Goal: Information Seeking & Learning: Learn about a topic

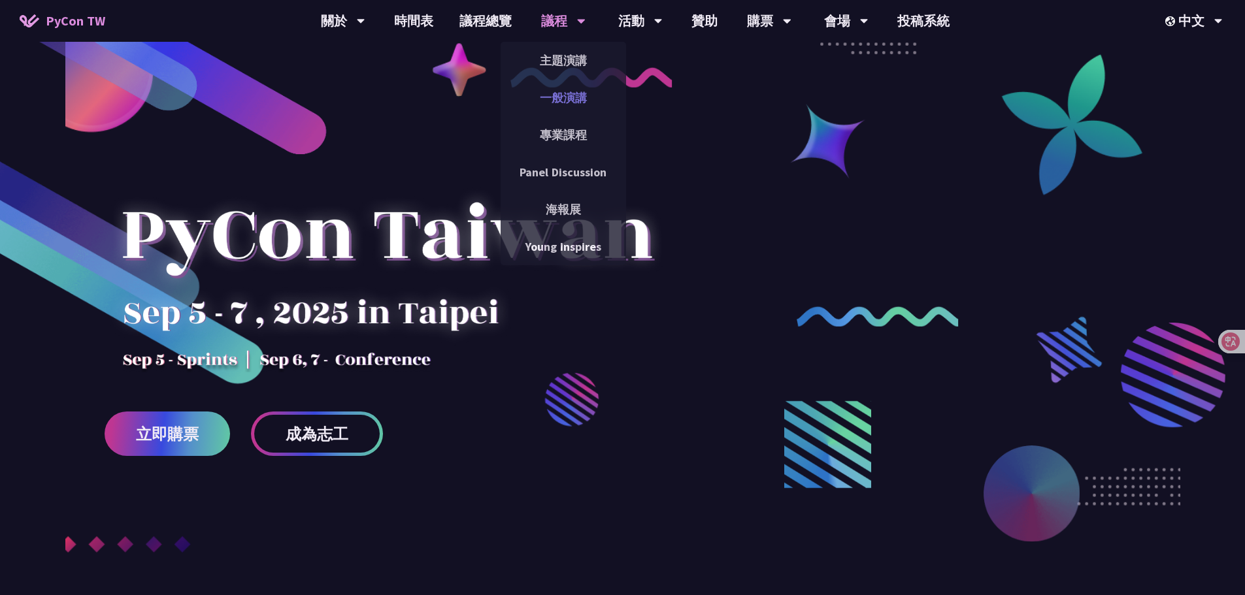
click at [563, 103] on link "一般演講" at bounding box center [563, 97] width 125 height 31
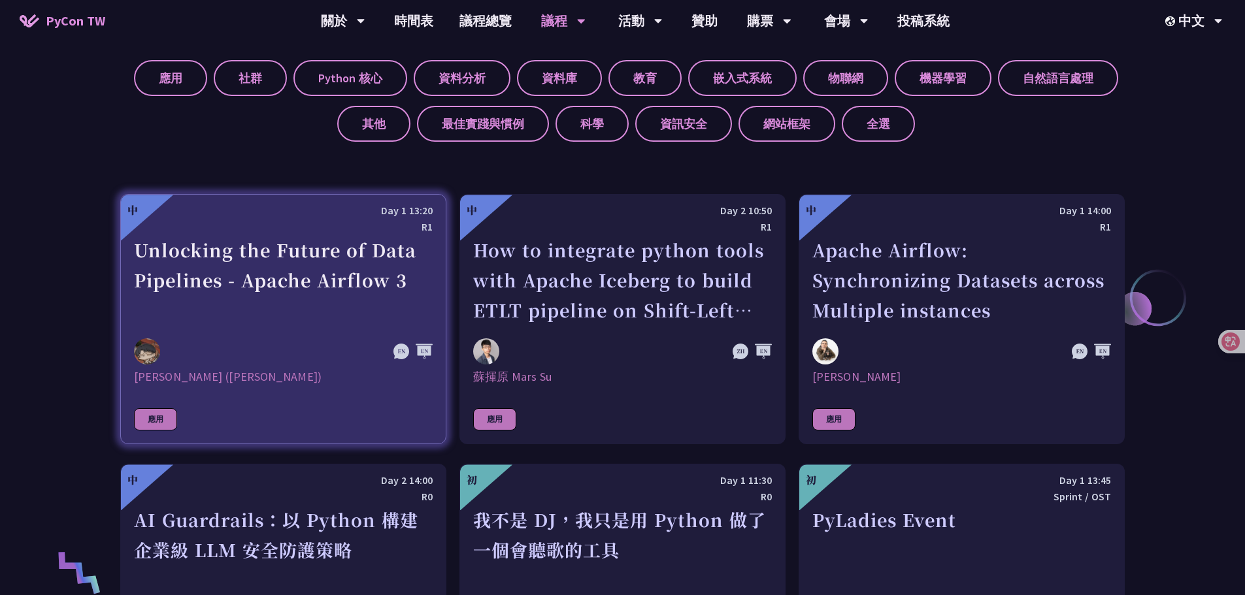
scroll to position [588, 0]
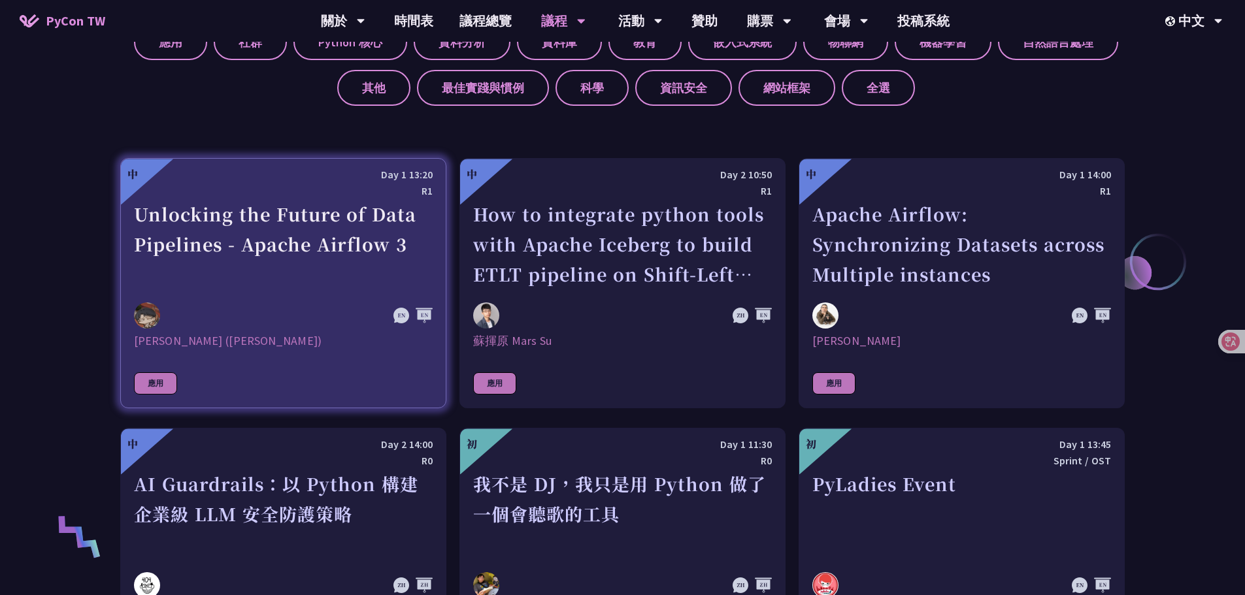
click at [199, 244] on div "Unlocking the Future of Data Pipelines - Apache Airflow 3" at bounding box center [283, 244] width 299 height 90
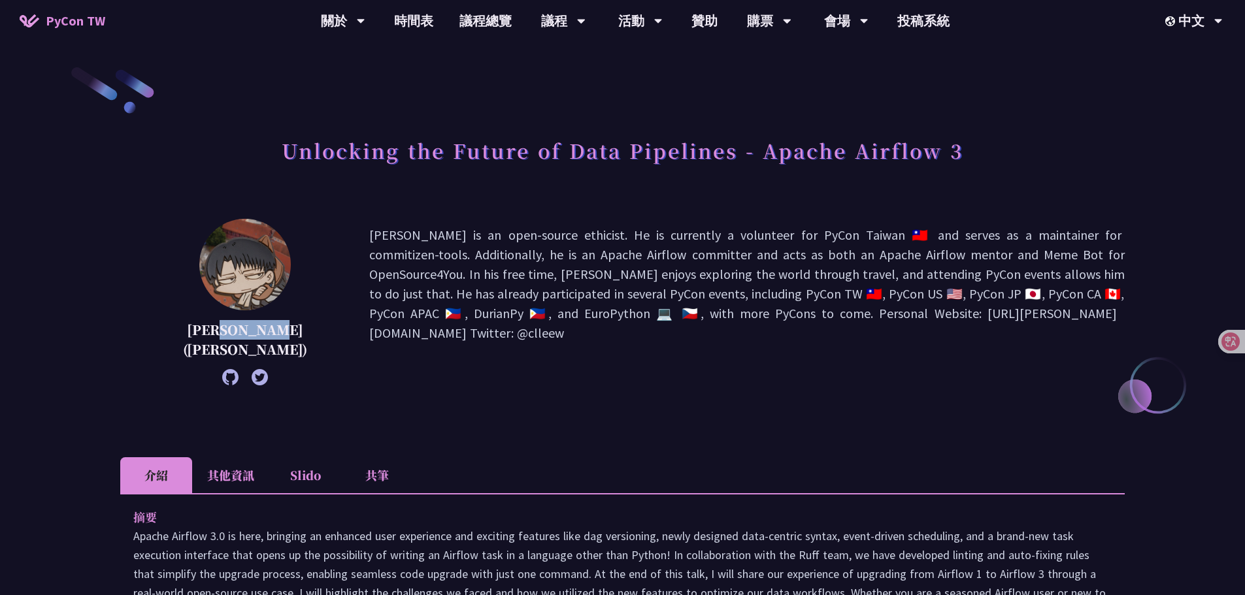
drag, startPoint x: 203, startPoint y: 329, endPoint x: 209, endPoint y: 342, distance: 14.0
click at [208, 344] on p "[PERSON_NAME] ([PERSON_NAME])" at bounding box center [245, 339] width 184 height 39
click at [470, 365] on p "[PERSON_NAME] is an open-source ethicist. He is currently a volunteer for PyCon…" at bounding box center [746, 302] width 755 height 154
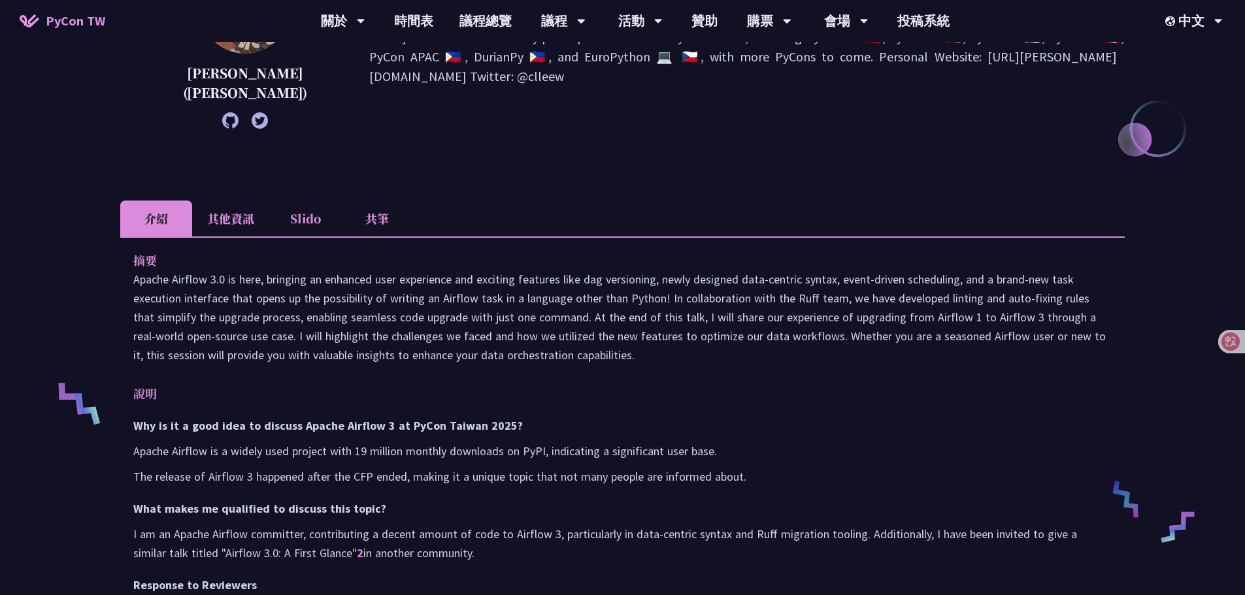
scroll to position [261, 0]
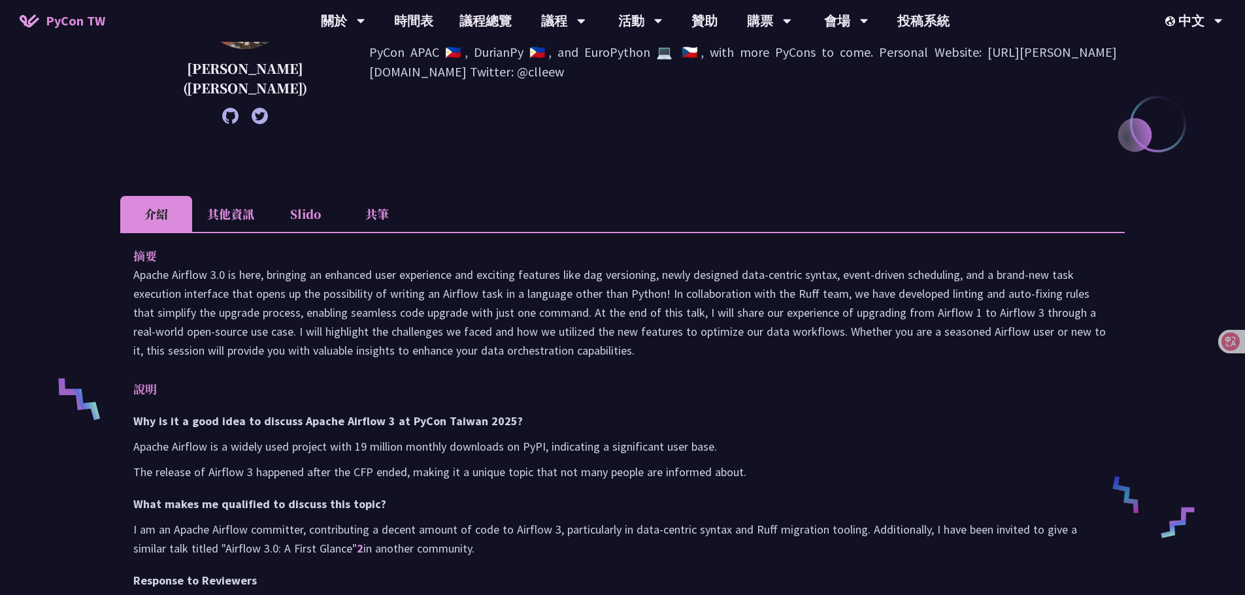
click at [384, 218] on li "共筆" at bounding box center [377, 214] width 72 height 36
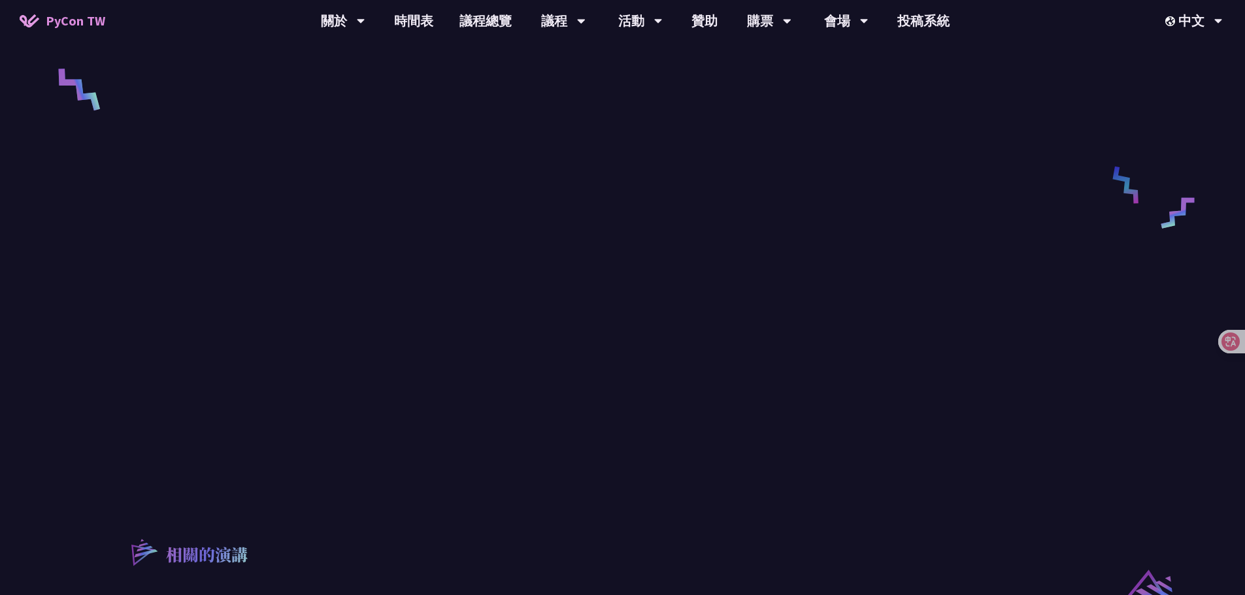
scroll to position [588, 0]
